Goal: Entertainment & Leisure: Consume media (video, audio)

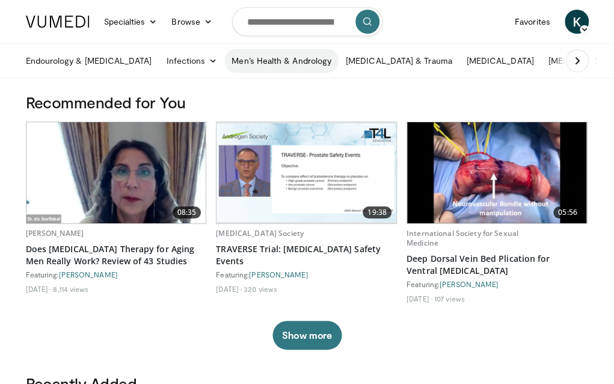
click at [257, 63] on link "Men’s Health & Andrology" at bounding box center [281, 61] width 114 height 24
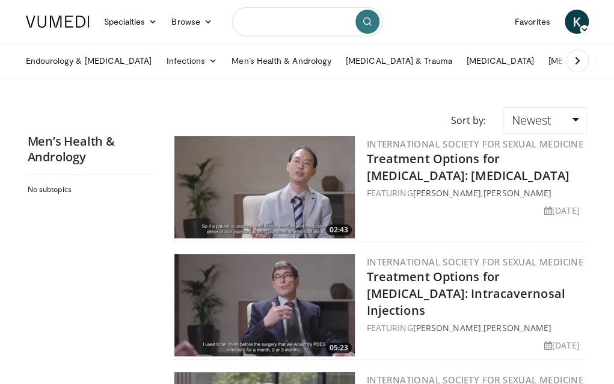
click at [277, 30] on input "Search topics, interventions" at bounding box center [307, 21] width 150 height 29
type input "**********"
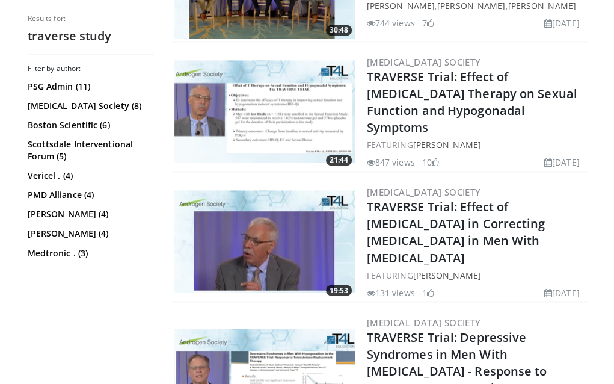
scroll to position [1007, 0]
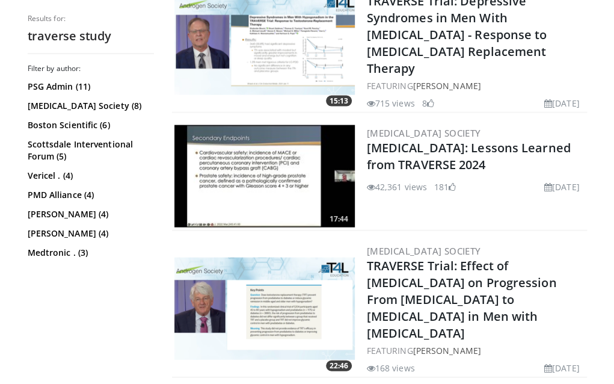
click at [264, 161] on img at bounding box center [265, 176] width 181 height 102
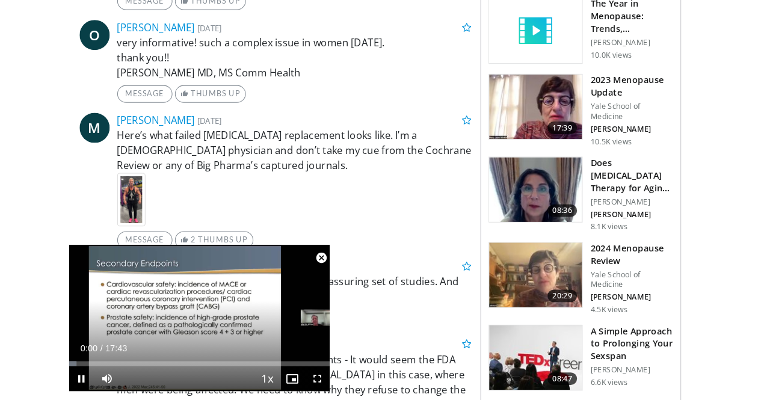
scroll to position [125, 0]
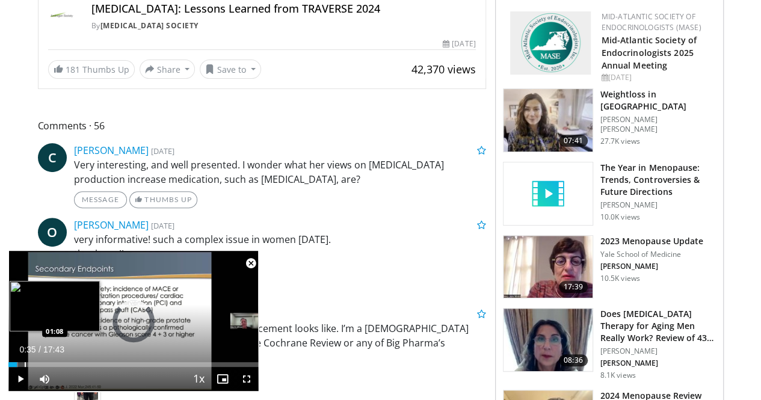
drag, startPoint x: 17, startPoint y: 359, endPoint x: 31, endPoint y: 362, distance: 14.8
click at [31, 362] on div "Loaded : 3.73% 00:56 01:08" at bounding box center [133, 361] width 250 height 11
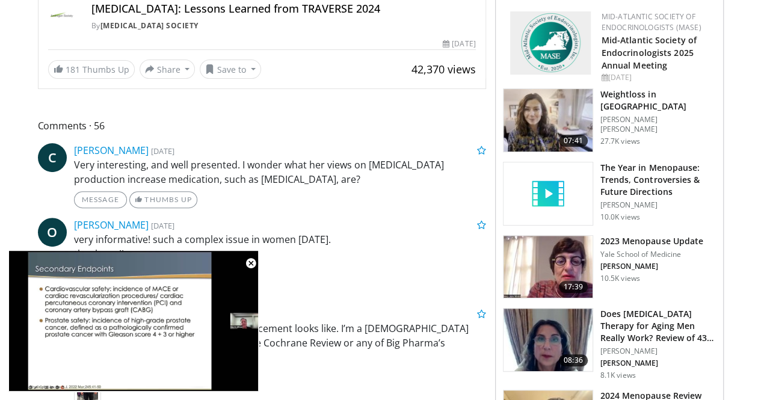
scroll to position [475, 0]
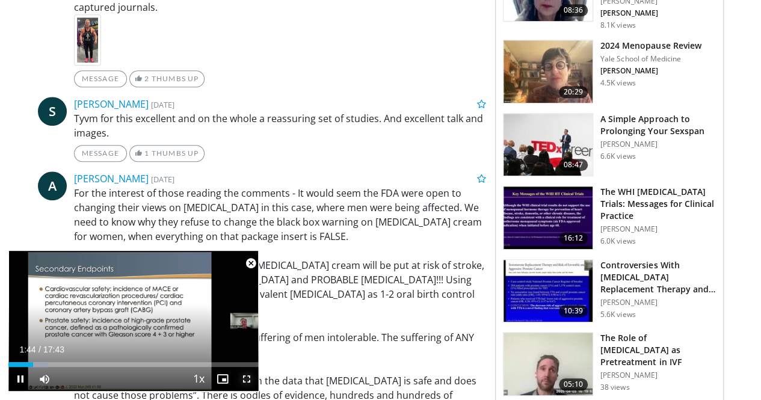
click at [246, 379] on span "Video Player" at bounding box center [247, 379] width 24 height 24
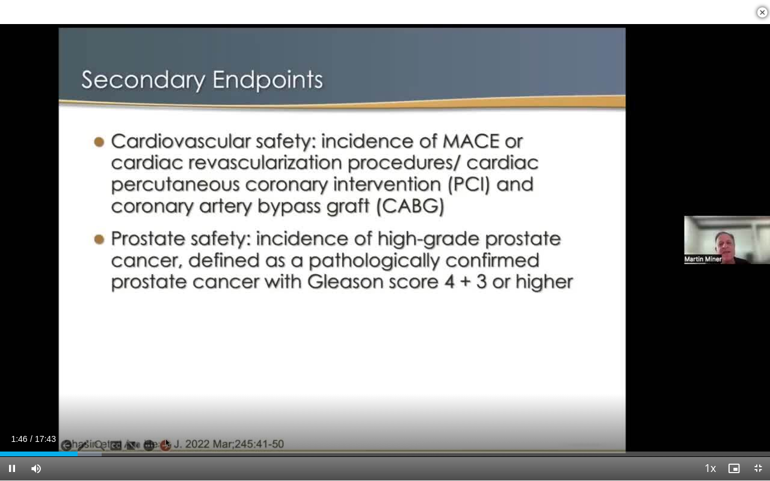
drag, startPoint x: 81, startPoint y: 456, endPoint x: 105, endPoint y: 462, distance: 24.8
click at [105, 383] on div "Current Time 1:46 / Duration 17:43 Pause Skip Backward Skip Forward Mute 24% Lo…" at bounding box center [385, 469] width 770 height 24
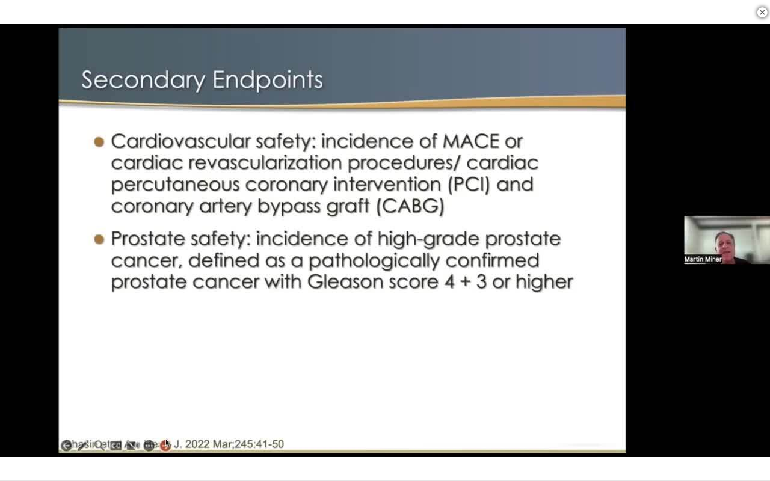
click at [105, 383] on div "10 seconds Tap to unmute" at bounding box center [385, 240] width 770 height 481
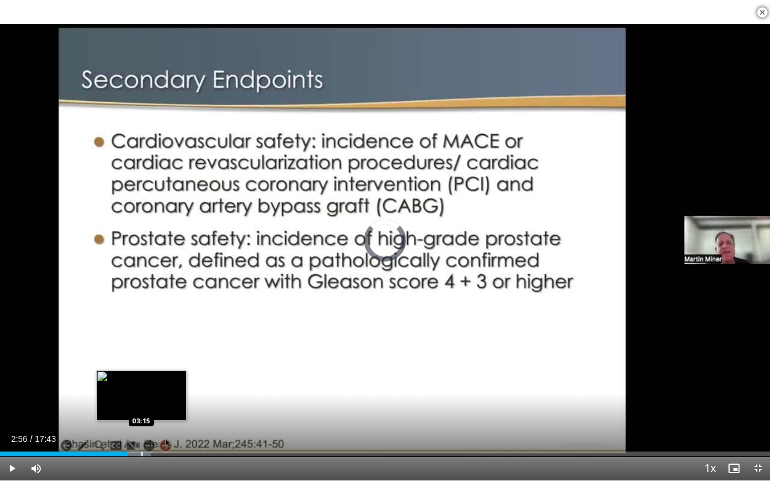
drag, startPoint x: 110, startPoint y: 454, endPoint x: 141, endPoint y: 455, distance: 31.3
click at [141, 383] on div "Loaded : 19.59% 03:13 03:15" at bounding box center [385, 454] width 770 height 5
drag, startPoint x: 144, startPoint y: 450, endPoint x: 180, endPoint y: 453, distance: 35.6
click at [180, 383] on div "Loaded : 24.25% 03:15 03:18" at bounding box center [385, 450] width 770 height 11
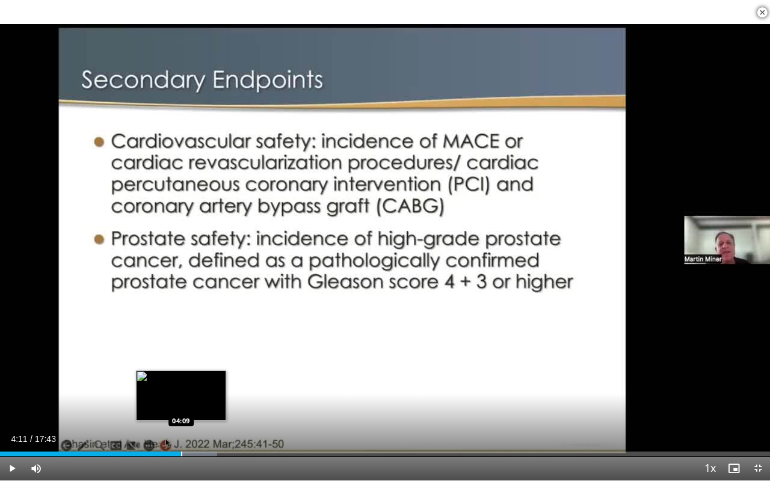
click at [182, 383] on div "Progress Bar" at bounding box center [181, 454] width 1 height 5
click at [182, 383] on div "Progress Bar" at bounding box center [182, 454] width 1 height 5
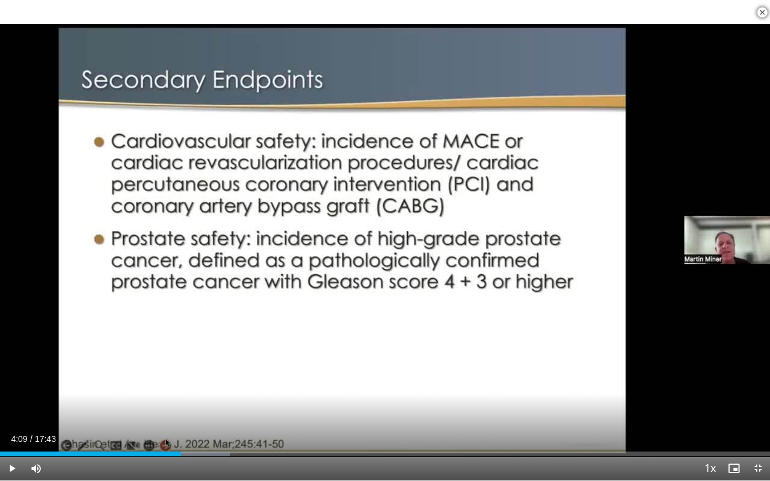
drag, startPoint x: 181, startPoint y: 453, endPoint x: 214, endPoint y: 441, distance: 36.0
click at [214, 383] on div "Current Time 4:09 / Duration 17:43 Play Skip Backward Skip Forward Mute 24% Loa…" at bounding box center [385, 469] width 770 height 24
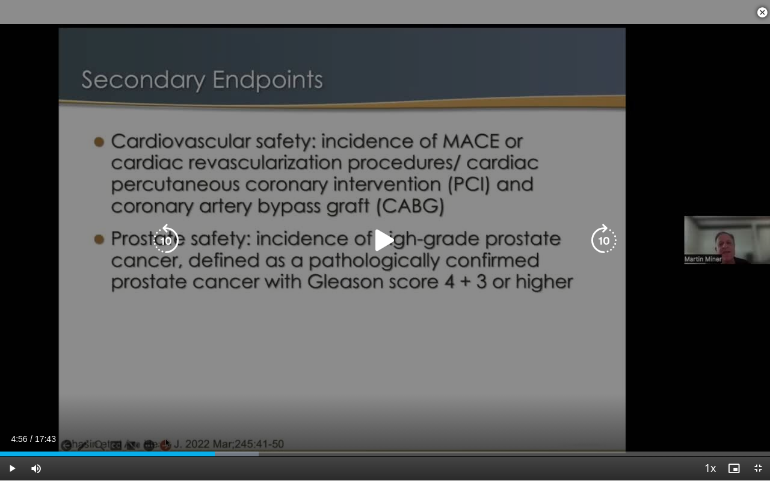
click at [388, 234] on icon "Video Player" at bounding box center [385, 241] width 34 height 34
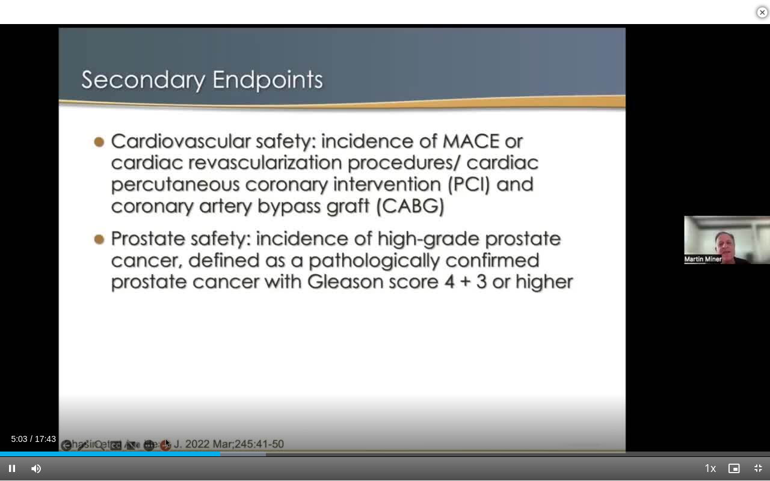
click at [11, 383] on video-js "**********" at bounding box center [385, 240] width 770 height 481
click at [14, 383] on span "Video Player" at bounding box center [12, 469] width 24 height 24
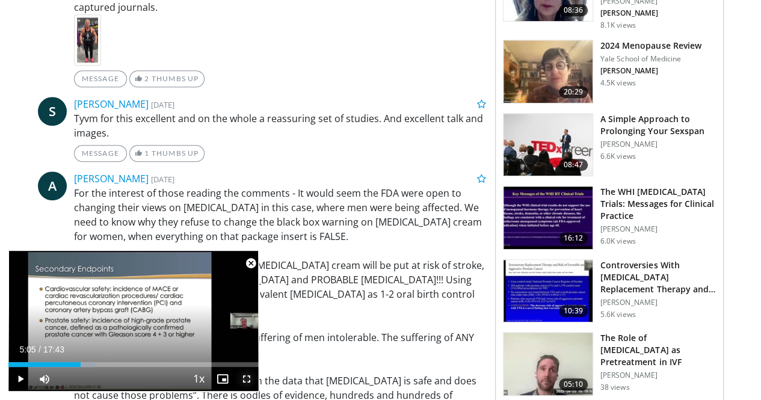
click at [247, 377] on span "Video Player" at bounding box center [247, 379] width 24 height 24
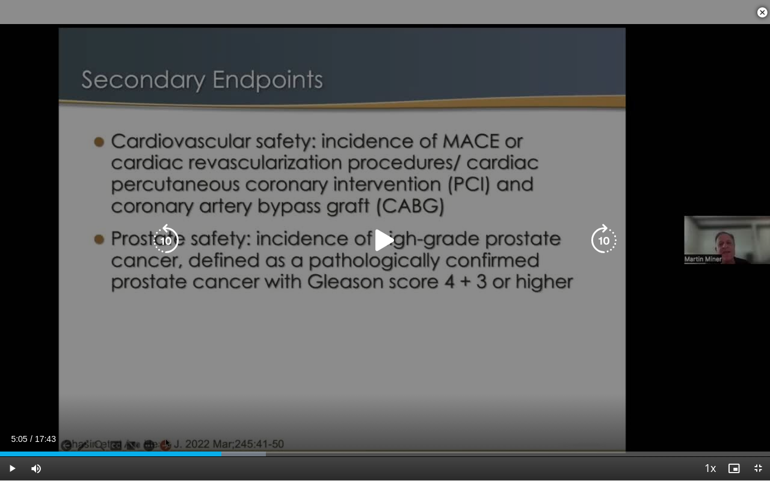
click at [527, 181] on div "10 seconds Tap to unmute" at bounding box center [385, 240] width 770 height 481
click at [623, 166] on div "10 seconds Tap to unmute" at bounding box center [385, 240] width 770 height 481
click at [580, 281] on div "10 seconds Tap to unmute" at bounding box center [385, 240] width 770 height 481
click at [163, 240] on icon "Video Player" at bounding box center [166, 241] width 34 height 34
click at [90, 320] on div "10 seconds Tap to unmute" at bounding box center [385, 240] width 770 height 481
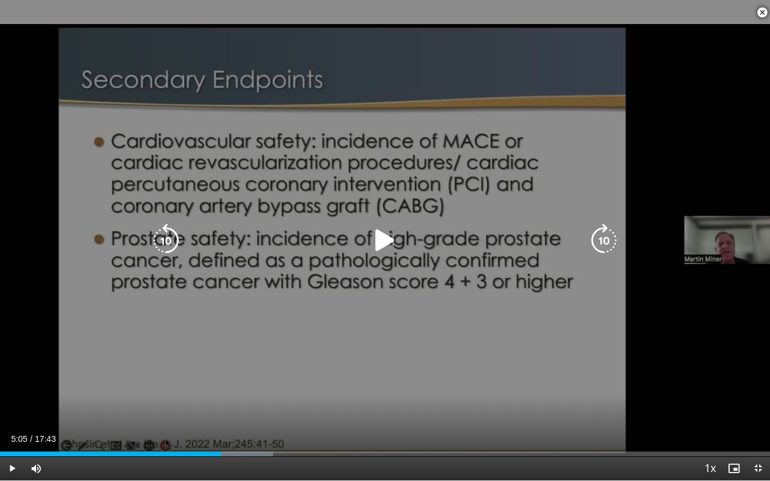
click at [168, 238] on icon "Video Player" at bounding box center [166, 241] width 34 height 34
click at [605, 236] on icon "Video Player" at bounding box center [604, 241] width 34 height 34
click at [383, 246] on icon "Video Player" at bounding box center [385, 241] width 34 height 34
click at [169, 232] on icon "Video Player" at bounding box center [166, 241] width 34 height 34
click at [159, 237] on icon "Video Player" at bounding box center [166, 241] width 34 height 34
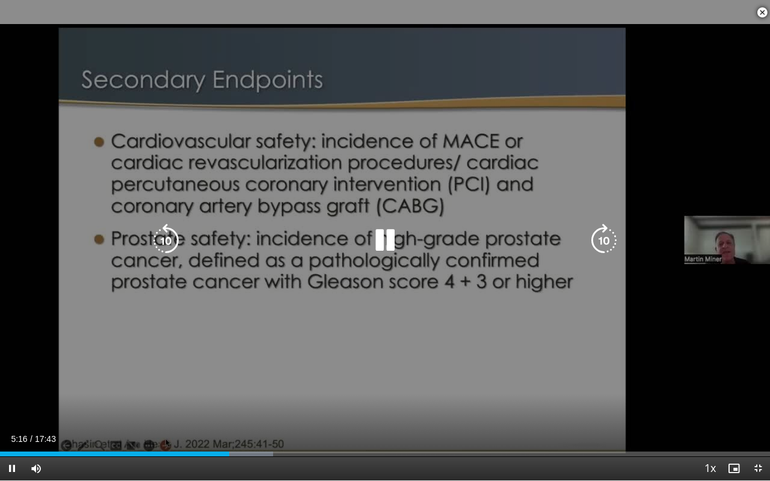
click at [378, 237] on icon "Video Player" at bounding box center [385, 241] width 34 height 34
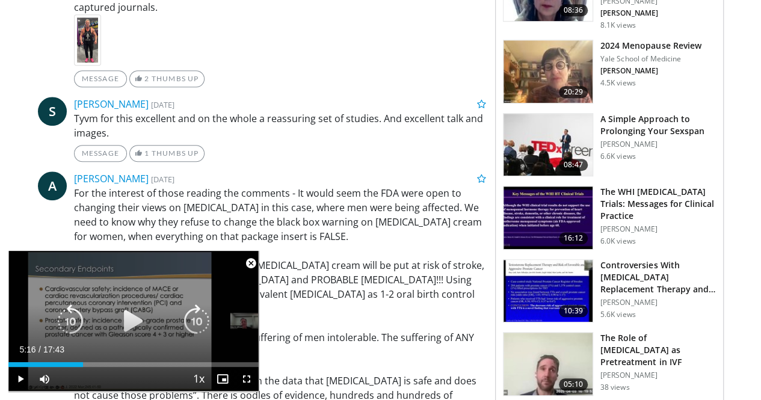
click at [136, 323] on icon "Video Player" at bounding box center [134, 322] width 34 height 34
click at [132, 320] on icon "Video Player" at bounding box center [134, 322] width 34 height 34
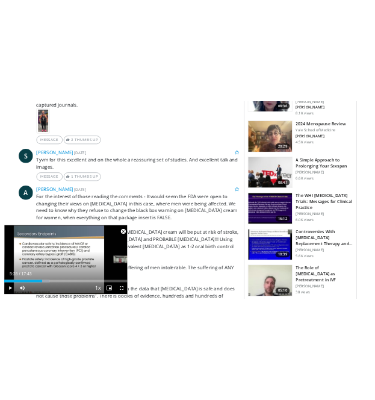
scroll to position [120, 0]
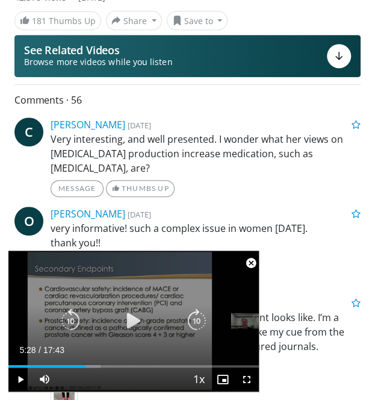
click at [130, 321] on icon "Video Player" at bounding box center [134, 321] width 24 height 24
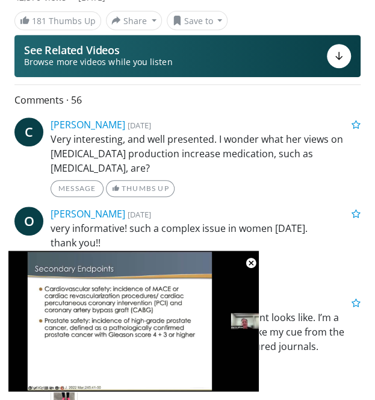
scroll to position [155, 0]
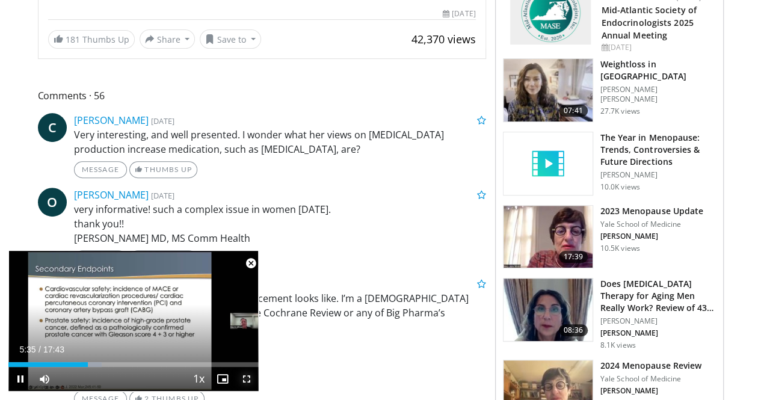
click at [247, 380] on span "Video Player" at bounding box center [247, 379] width 24 height 24
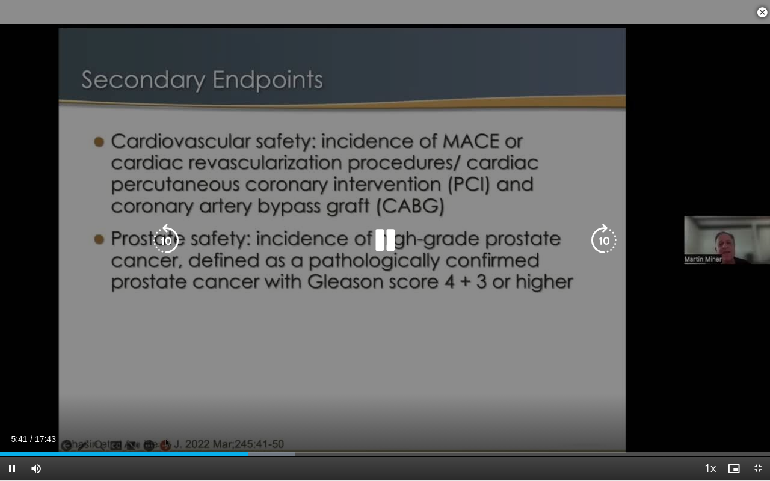
click at [386, 238] on icon "Video Player" at bounding box center [385, 241] width 34 height 34
